Goal: Use online tool/utility: Utilize a website feature to perform a specific function

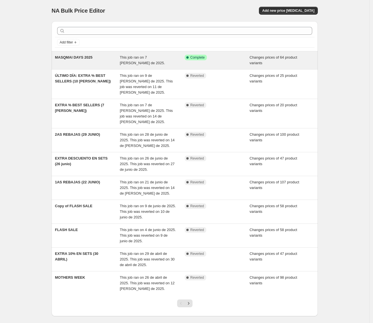
click at [141, 56] on span "This job ran on 7 [PERSON_NAME] de 2025." at bounding box center [142, 60] width 45 height 10
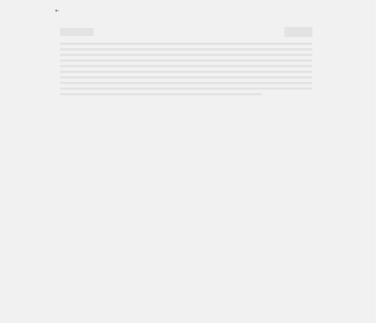
select select "collection"
select select "product_status"
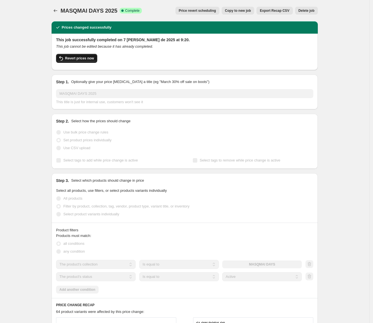
click at [81, 59] on span "Revert prices now" at bounding box center [79, 58] width 29 height 4
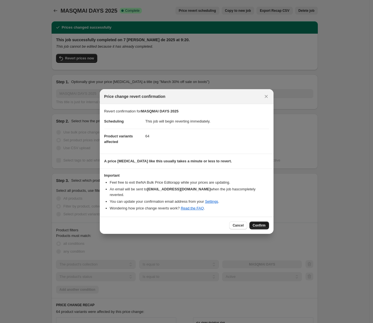
click at [260, 225] on button "Confirm" at bounding box center [259, 225] width 20 height 8
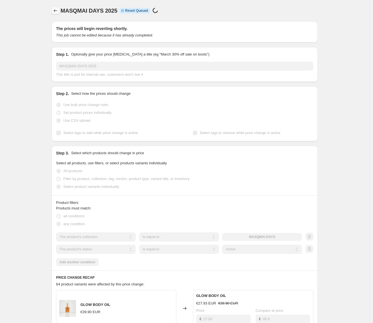
click at [53, 12] on button "Price change jobs" at bounding box center [56, 11] width 8 height 8
